Goal: Check status: Check status

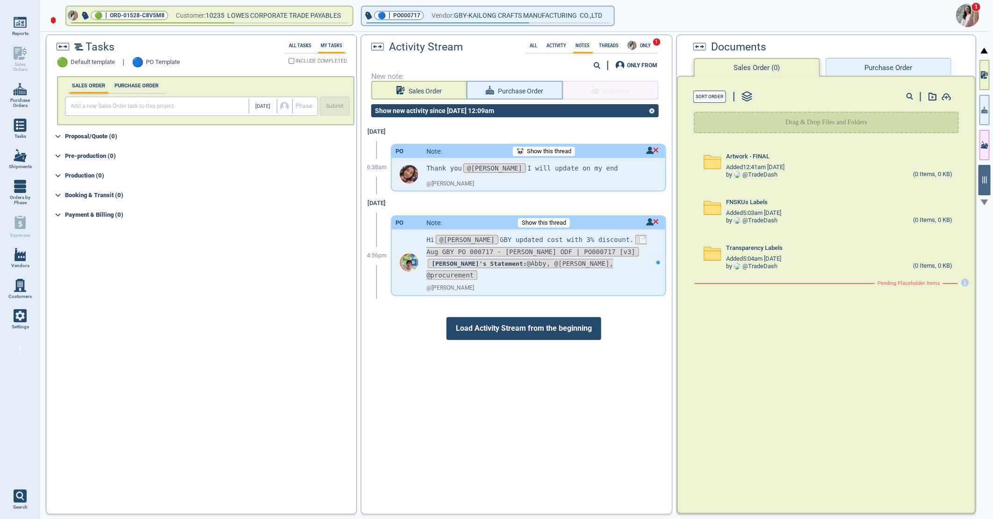
click at [956, 13] on div at bounding box center [496, 259] width 993 height 519
click at [968, 13] on img at bounding box center [967, 15] width 23 height 23
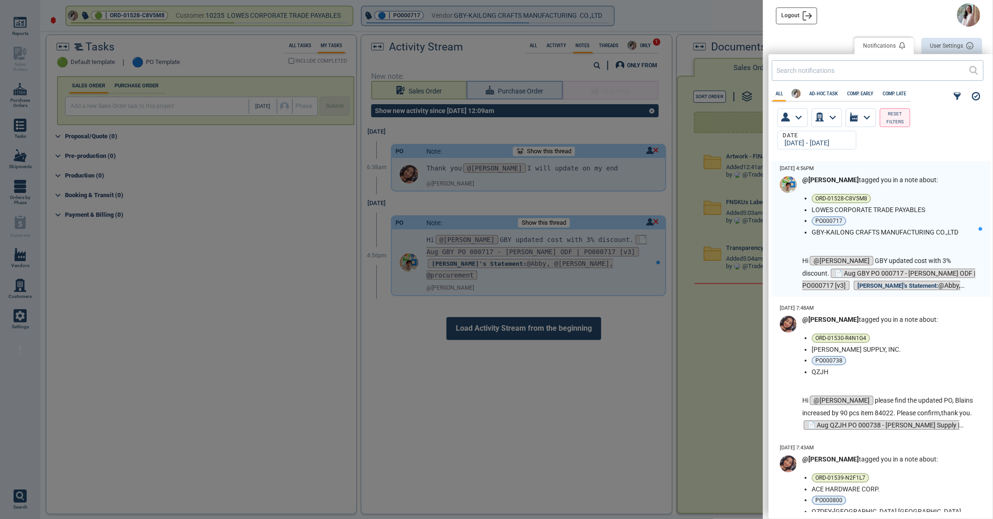
scroll to position [348, 219]
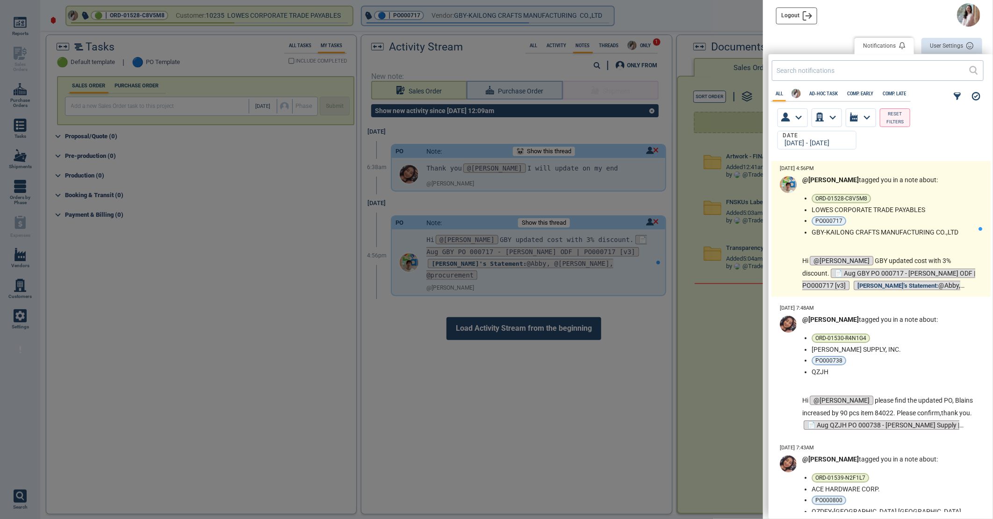
click at [933, 201] on li "ORD-01528-C8V5M8" at bounding box center [892, 198] width 163 height 9
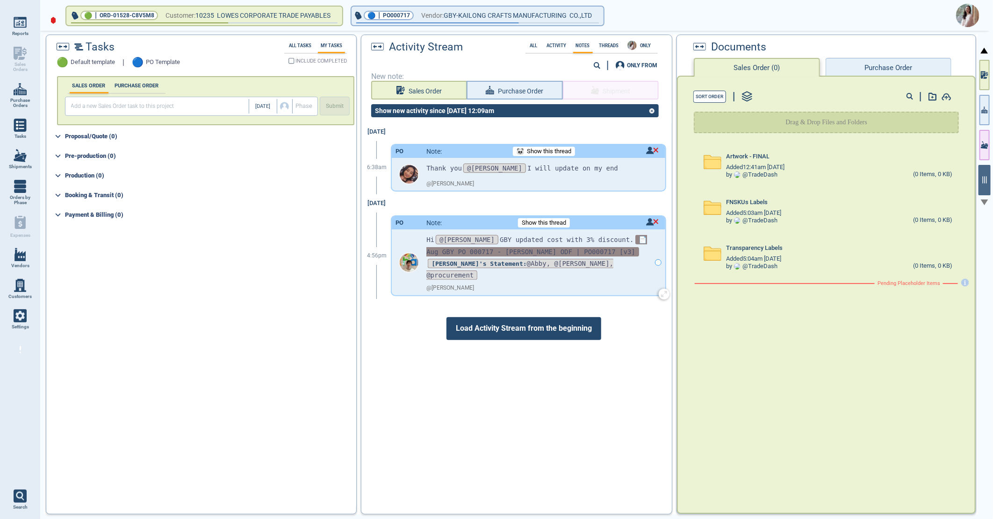
click at [481, 246] on span "📄 Aug GBY PO 000717 - [PERSON_NAME] ODF | PO000717 [v3]" at bounding box center [536, 245] width 220 height 21
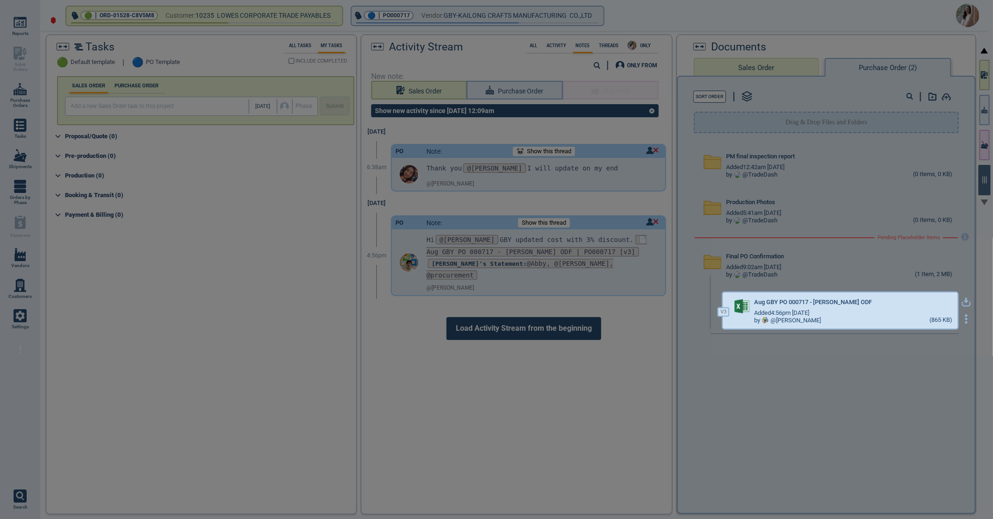
click at [961, 300] on icon "button" at bounding box center [965, 302] width 9 height 9
